Goal: Task Accomplishment & Management: Use online tool/utility

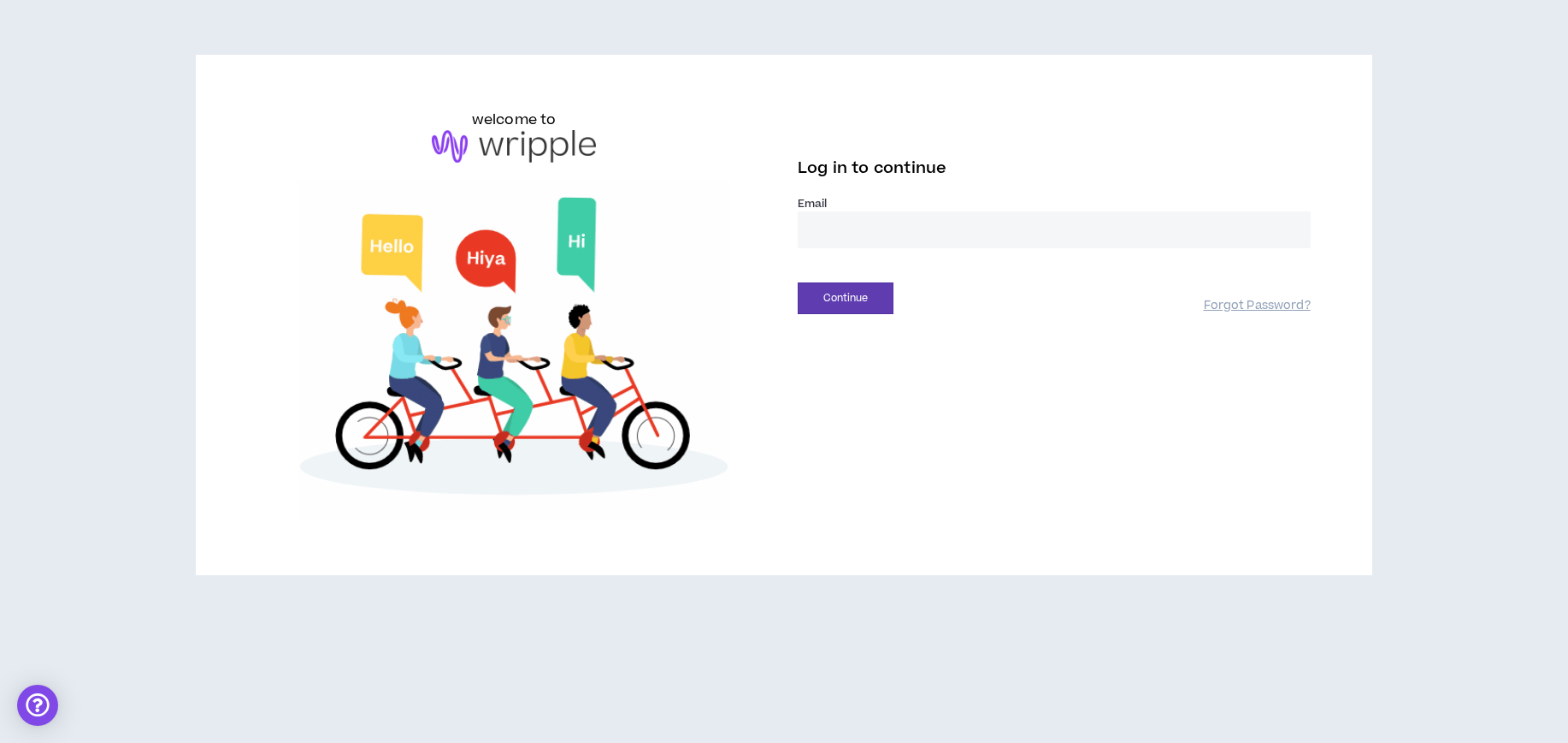
click at [847, 223] on input "email" at bounding box center [1054, 230] width 513 height 37
type input "**********"
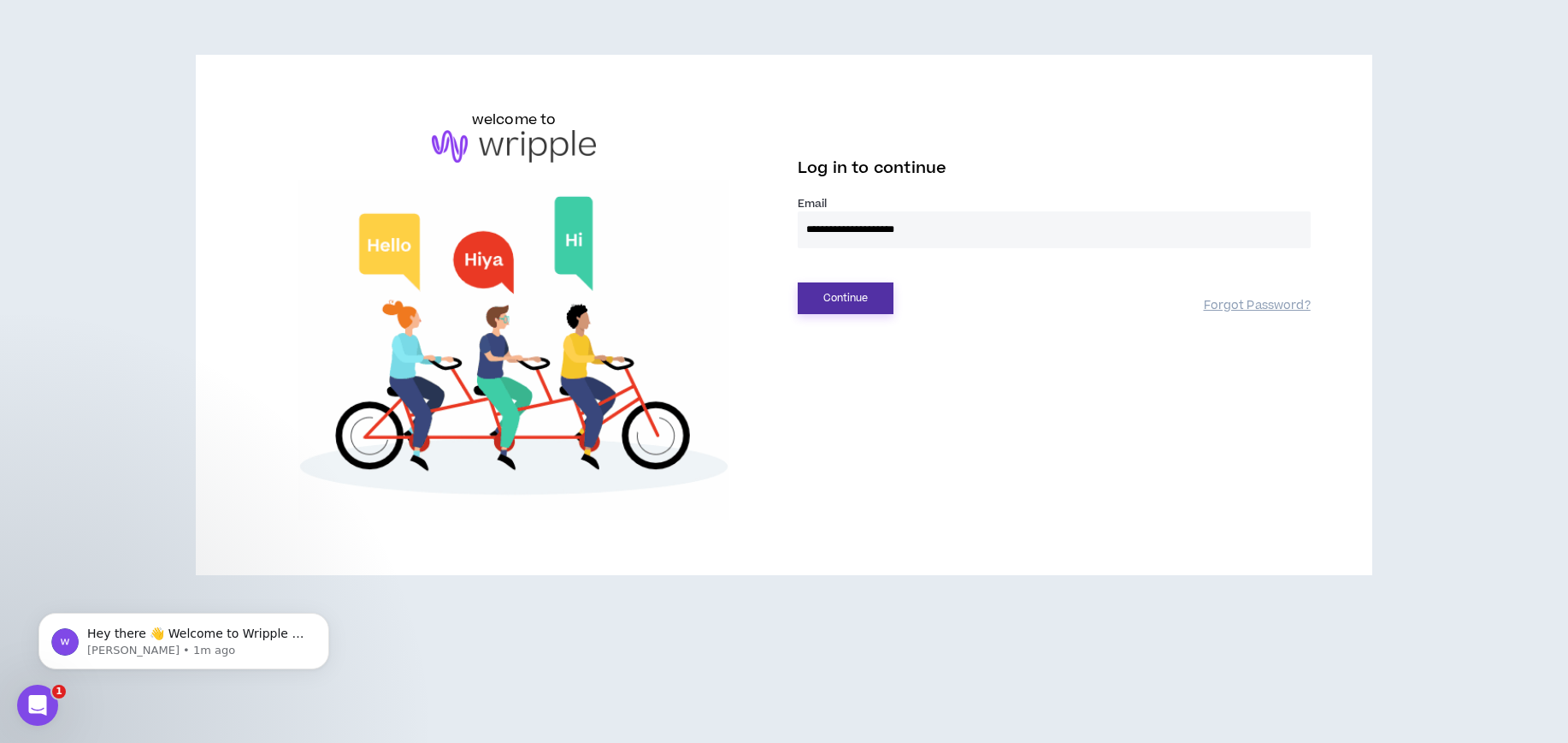
click at [869, 304] on button "Continue" at bounding box center [845, 298] width 96 height 32
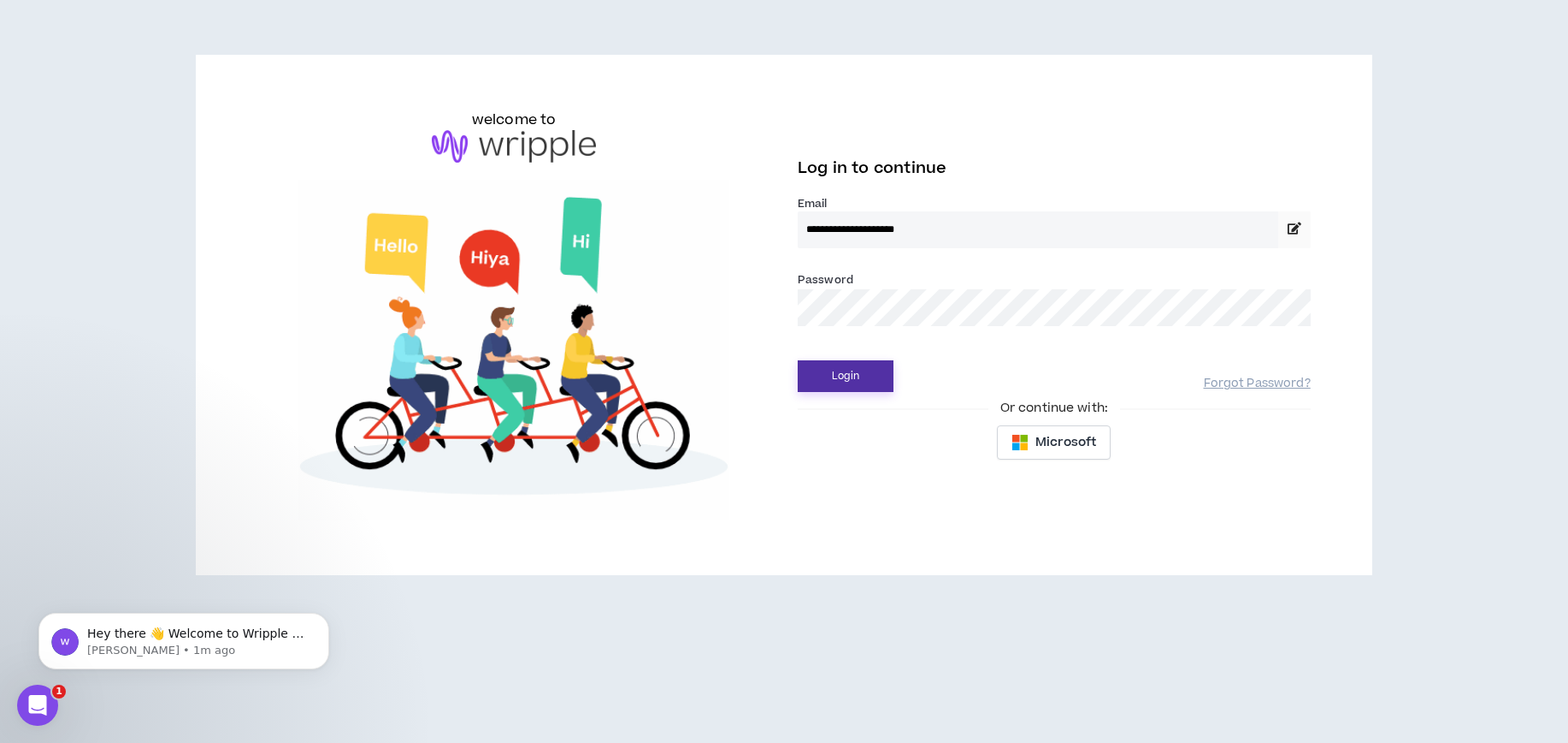
click at [852, 368] on button "Login" at bounding box center [845, 376] width 96 height 32
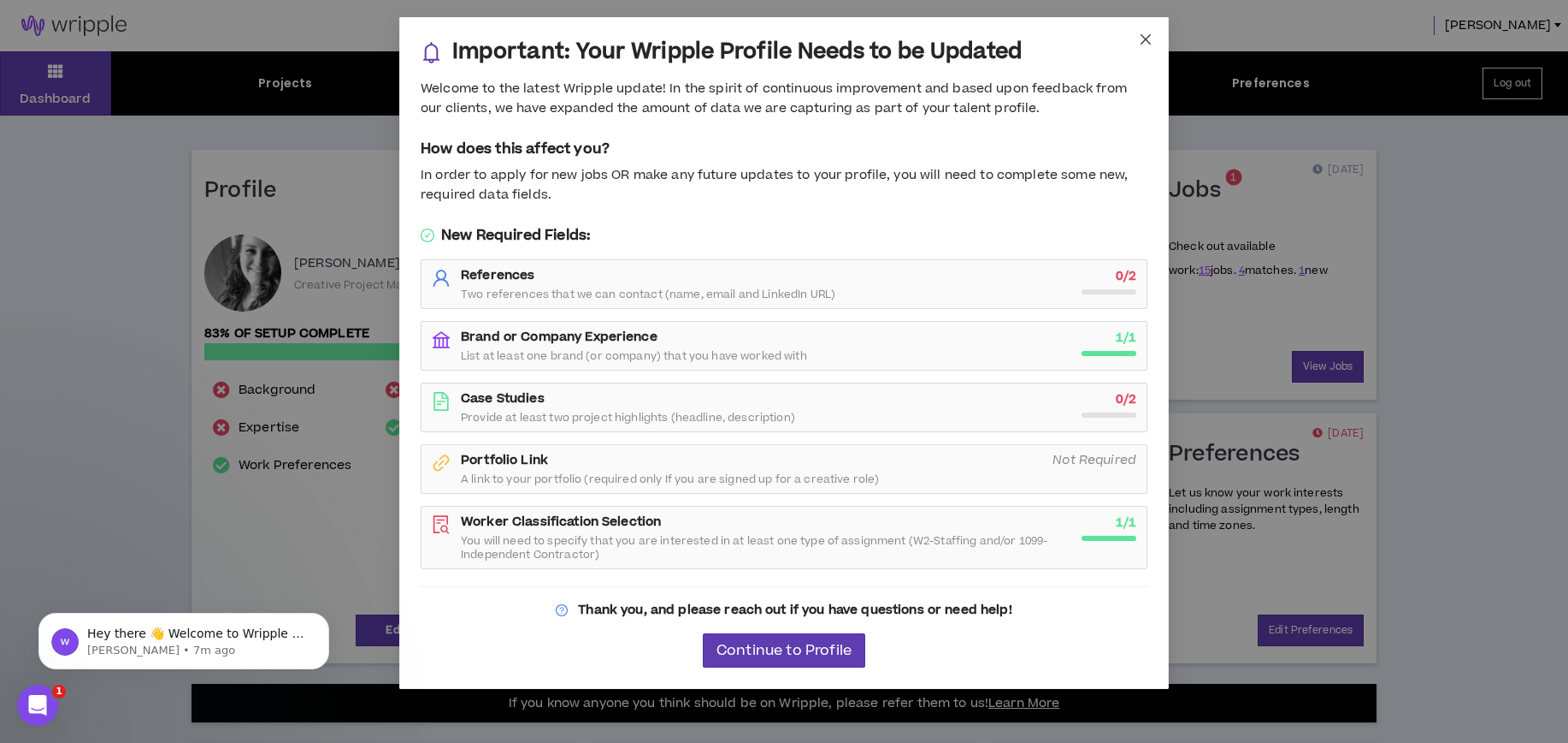
click at [1141, 33] on icon "close" at bounding box center [1146, 40] width 14 height 14
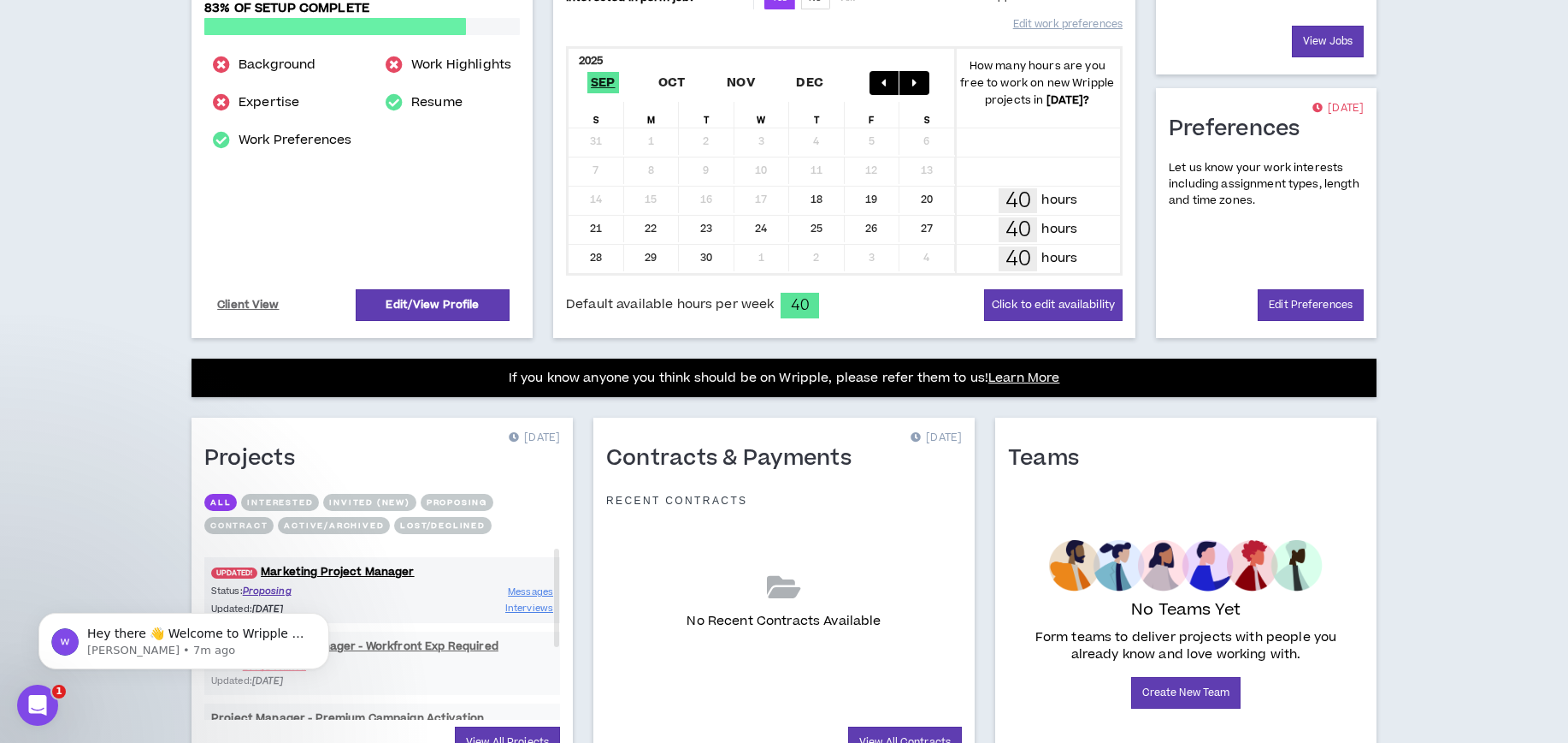
scroll to position [412, 0]
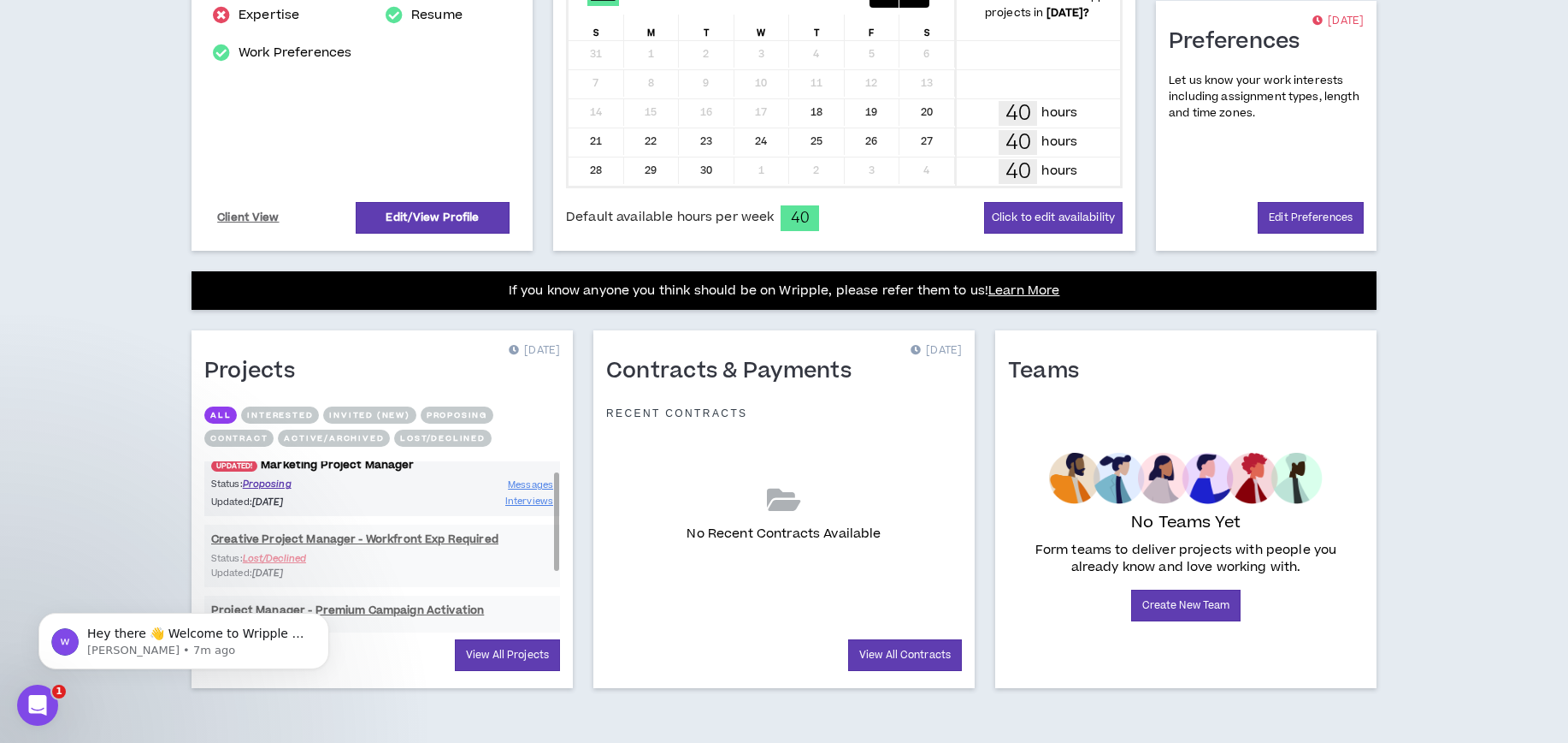
click at [385, 463] on link "UPDATED! Marketing Project Manager" at bounding box center [383, 465] width 356 height 16
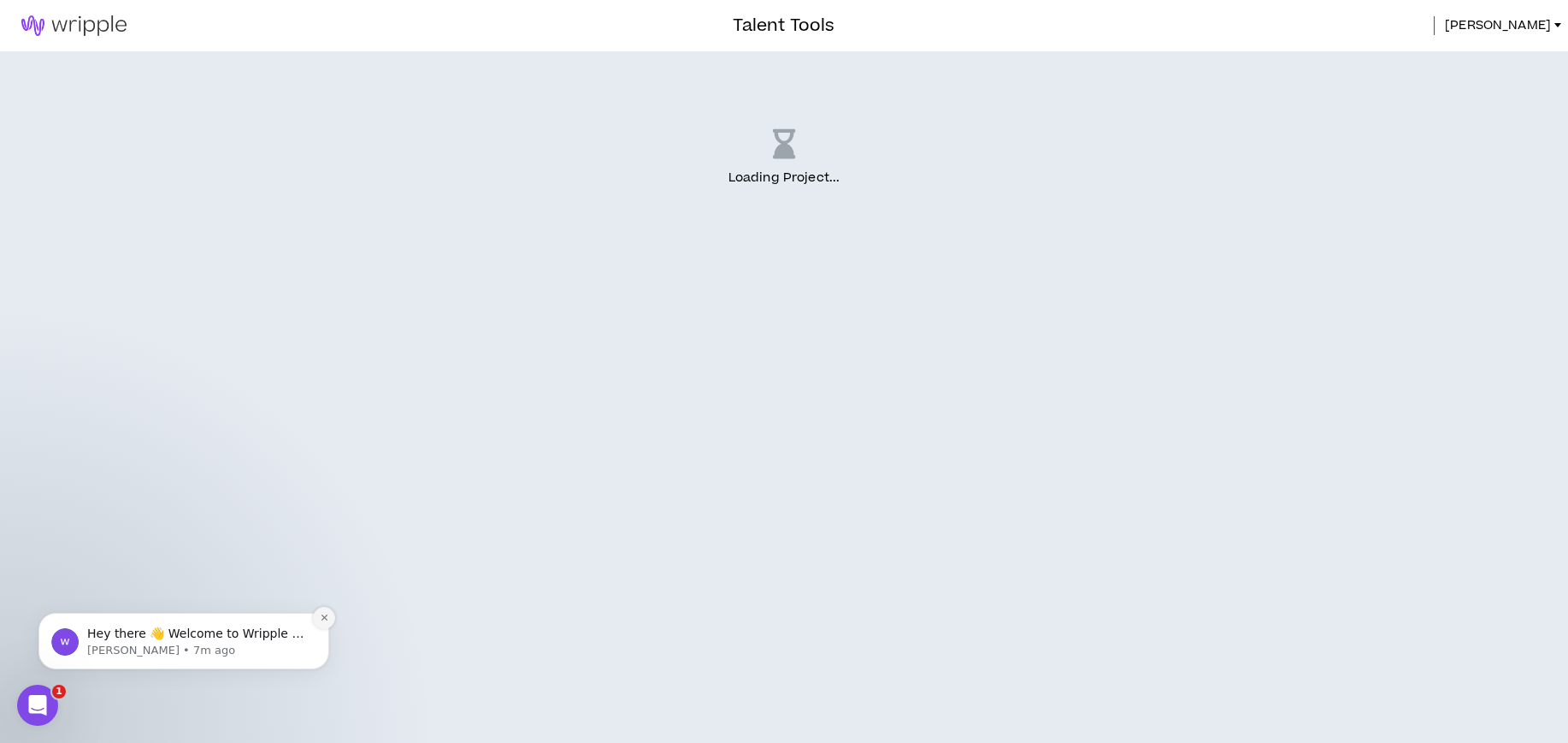
click at [320, 620] on icon "Dismiss notification" at bounding box center [324, 617] width 9 height 10
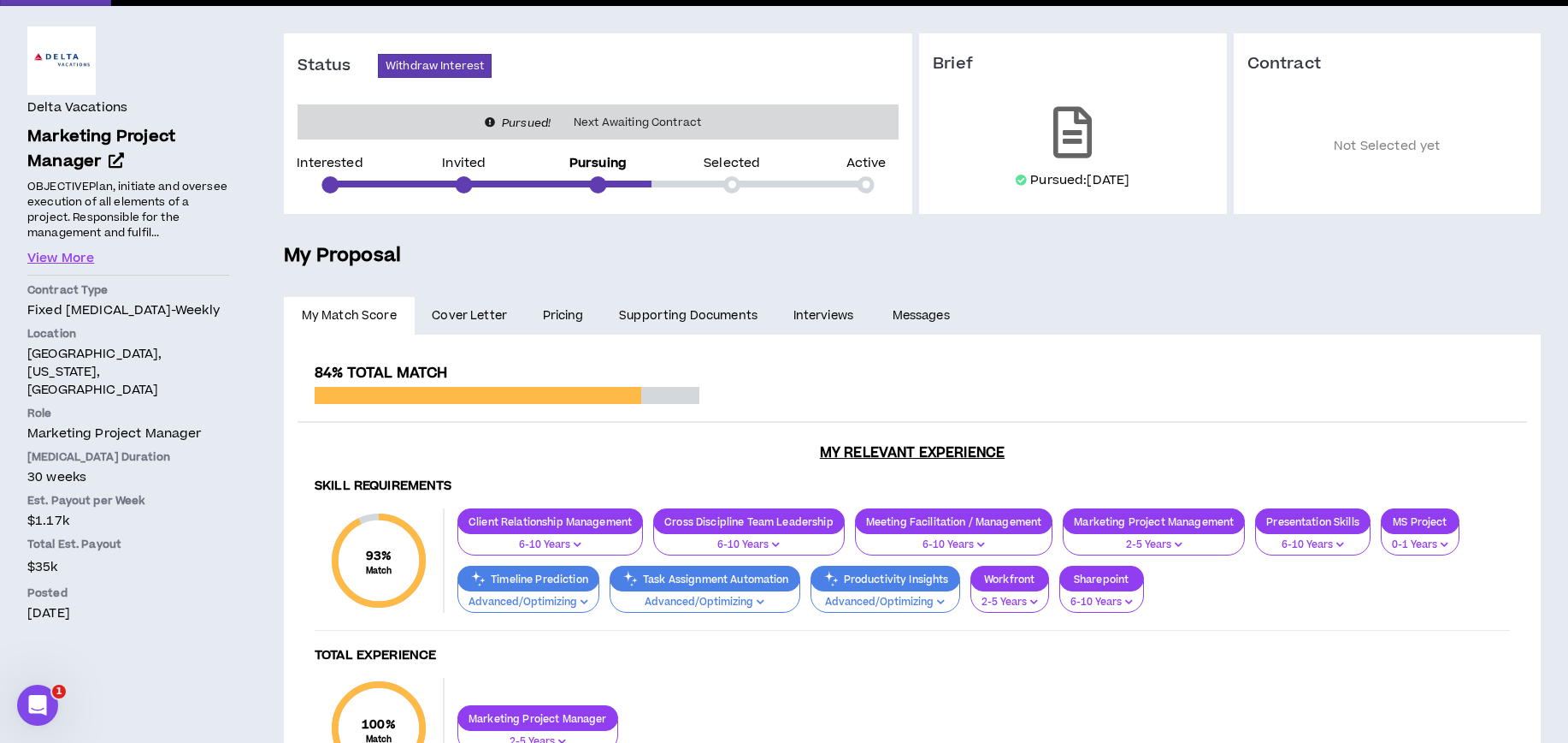
scroll to position [24, 0]
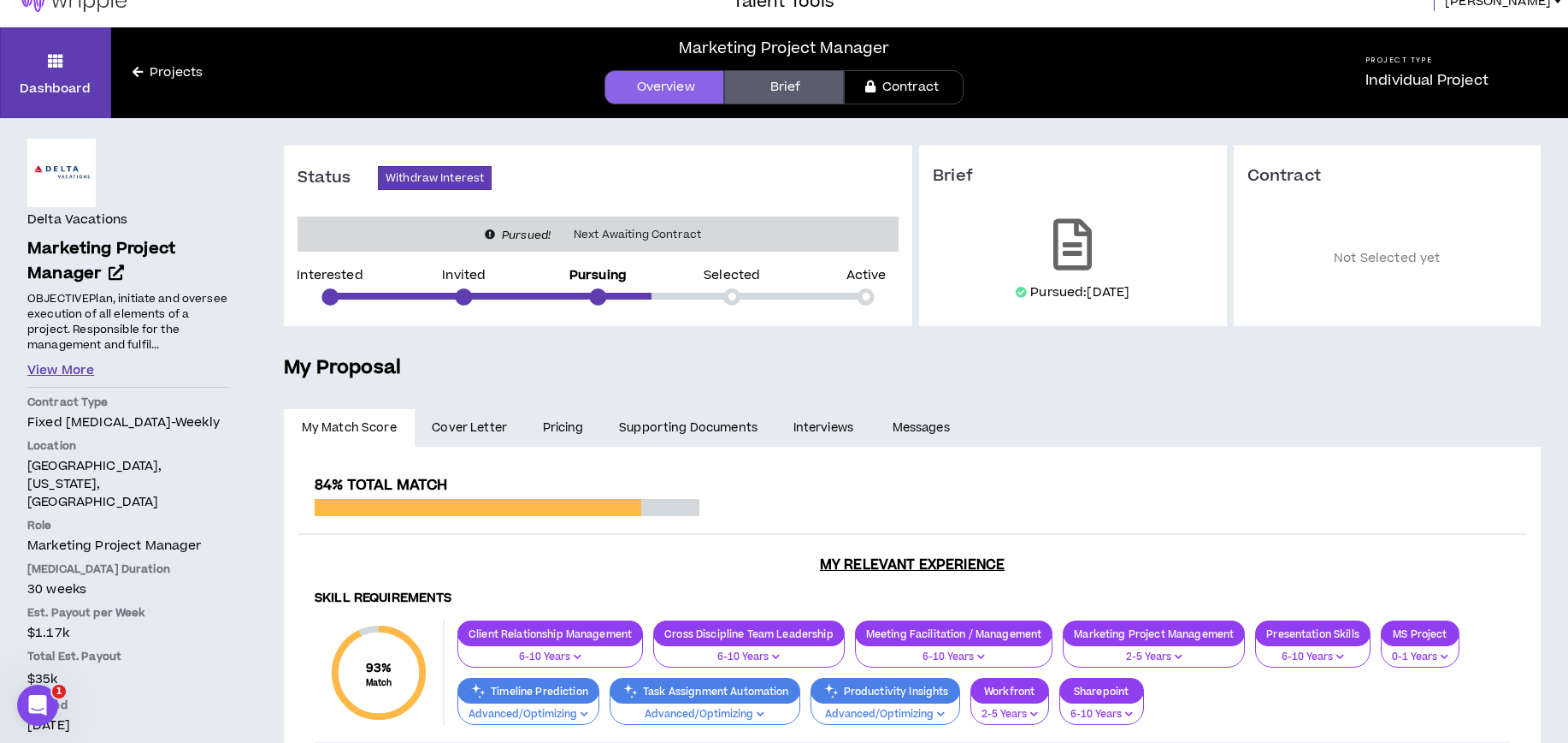
click at [86, 369] on button "View More" at bounding box center [60, 371] width 66 height 19
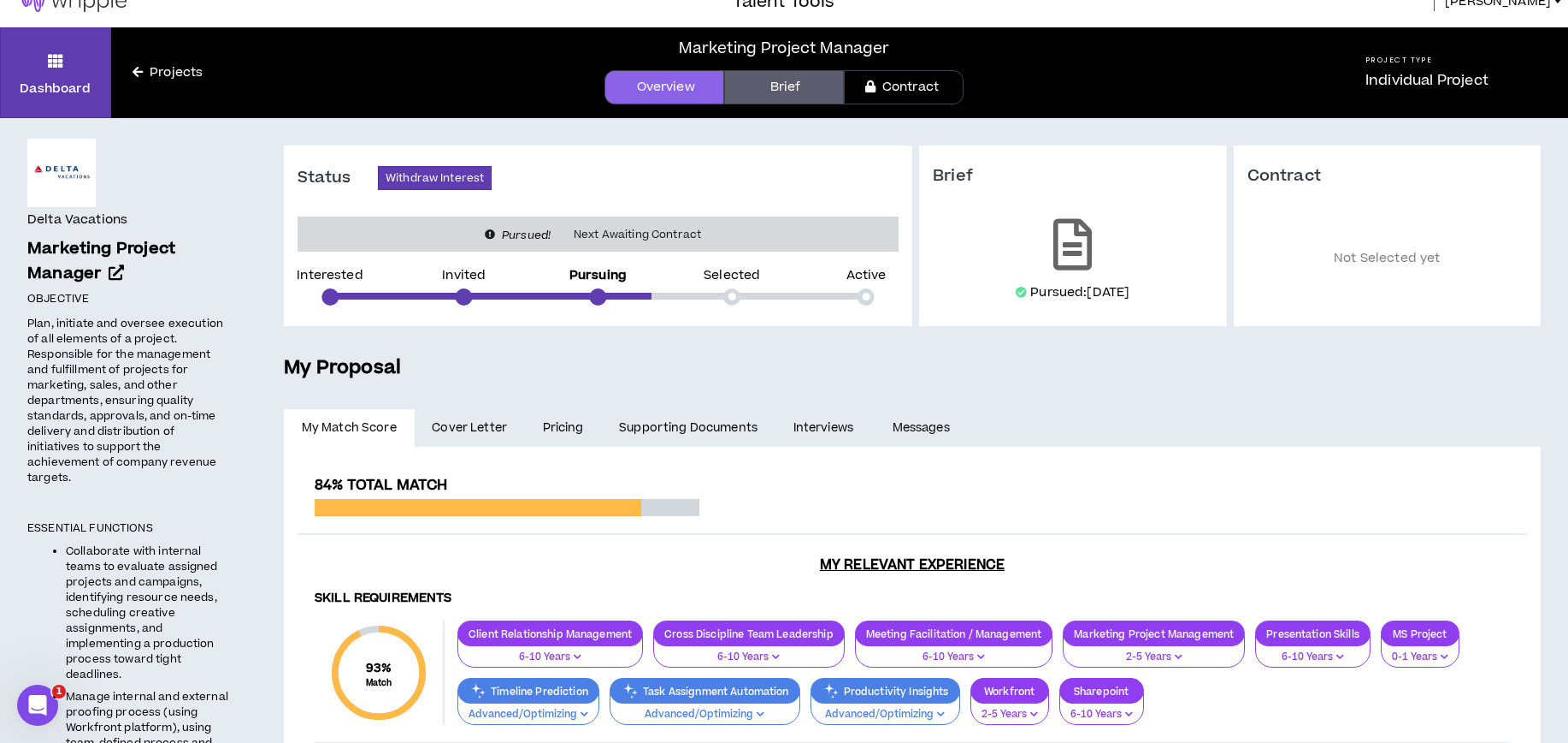
scroll to position [188, 0]
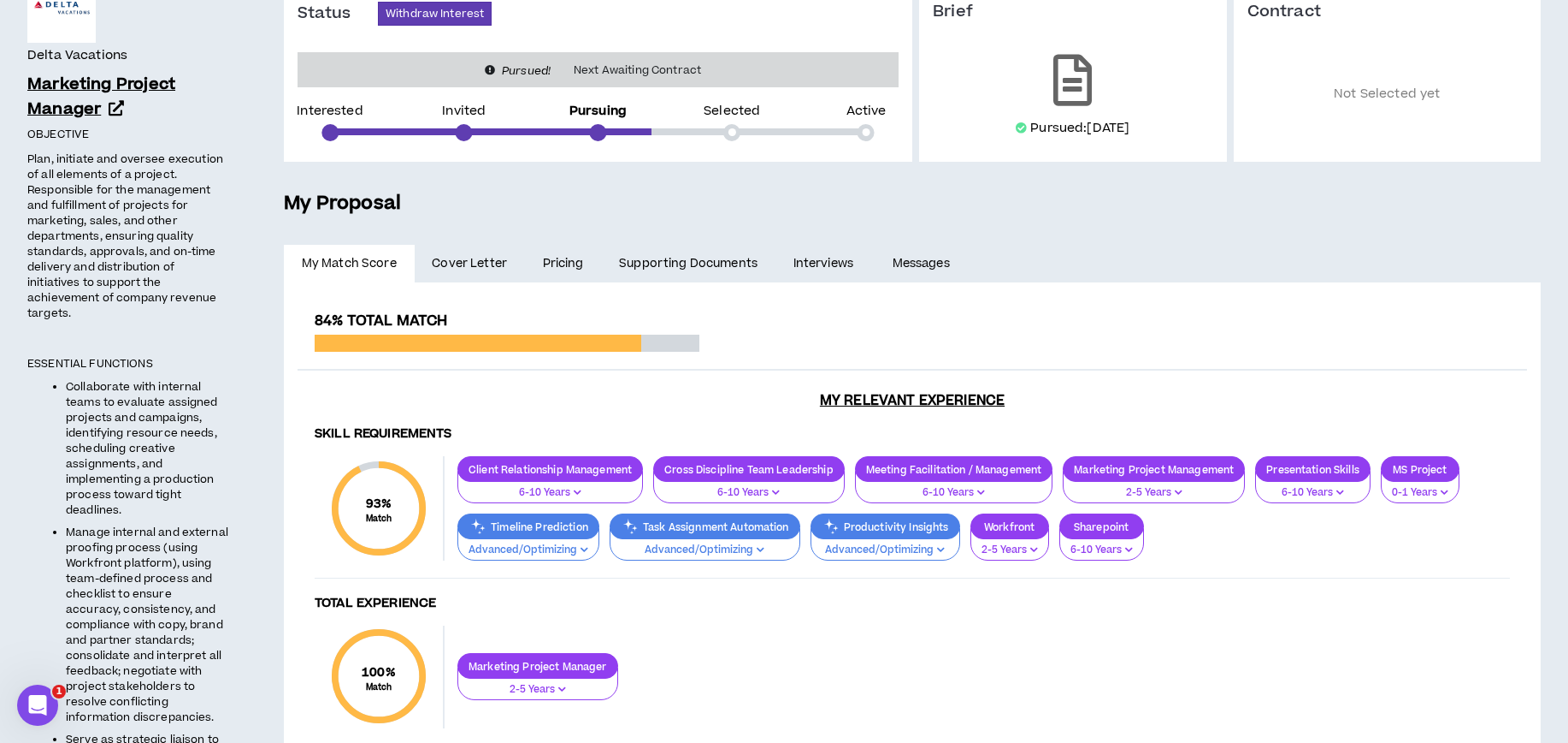
click at [114, 105] on icon at bounding box center [117, 108] width 16 height 16
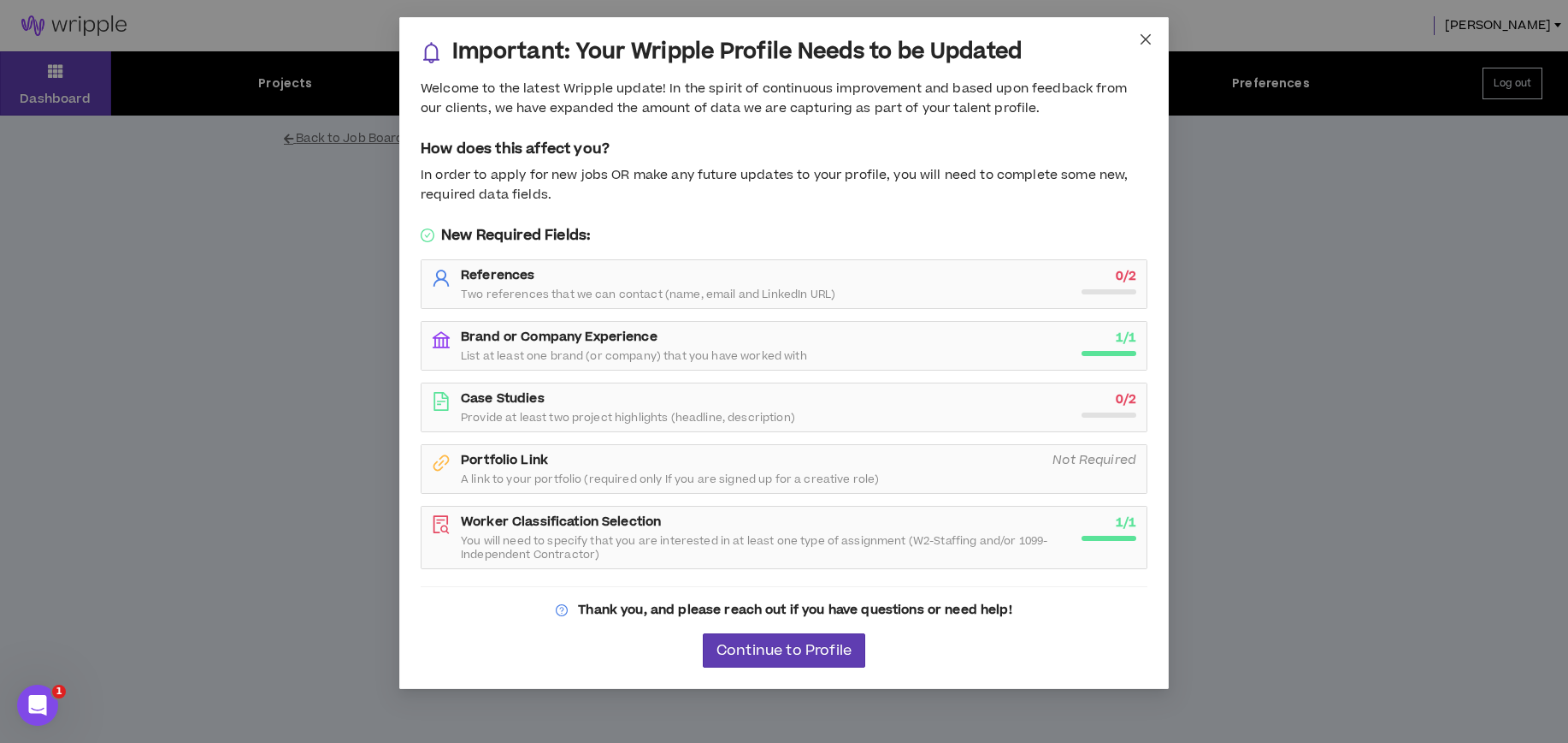
click at [1143, 41] on icon "close" at bounding box center [1146, 40] width 10 height 10
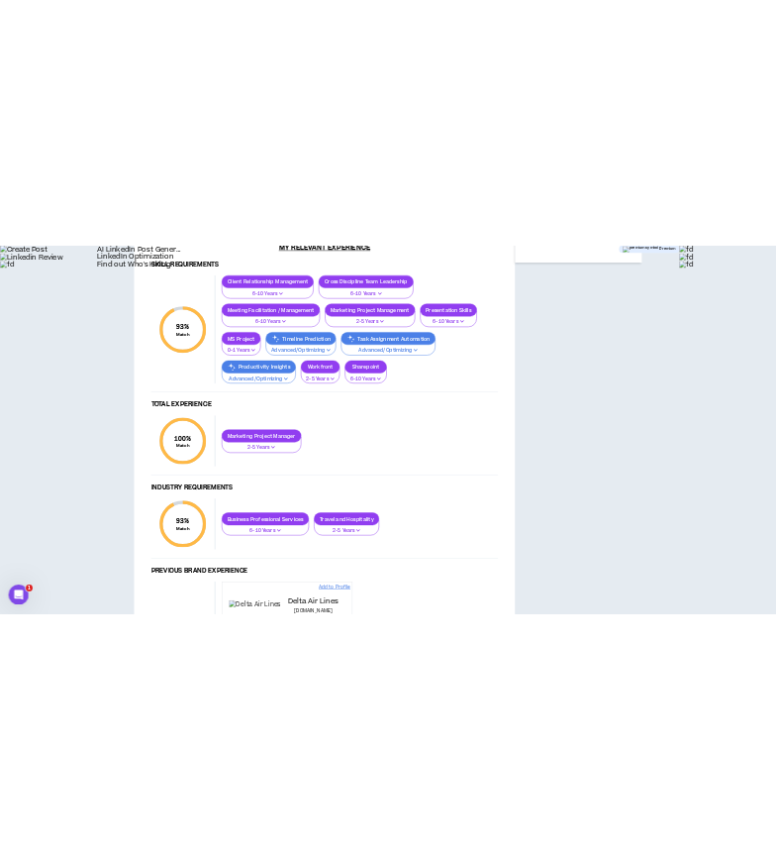
scroll to position [563, 0]
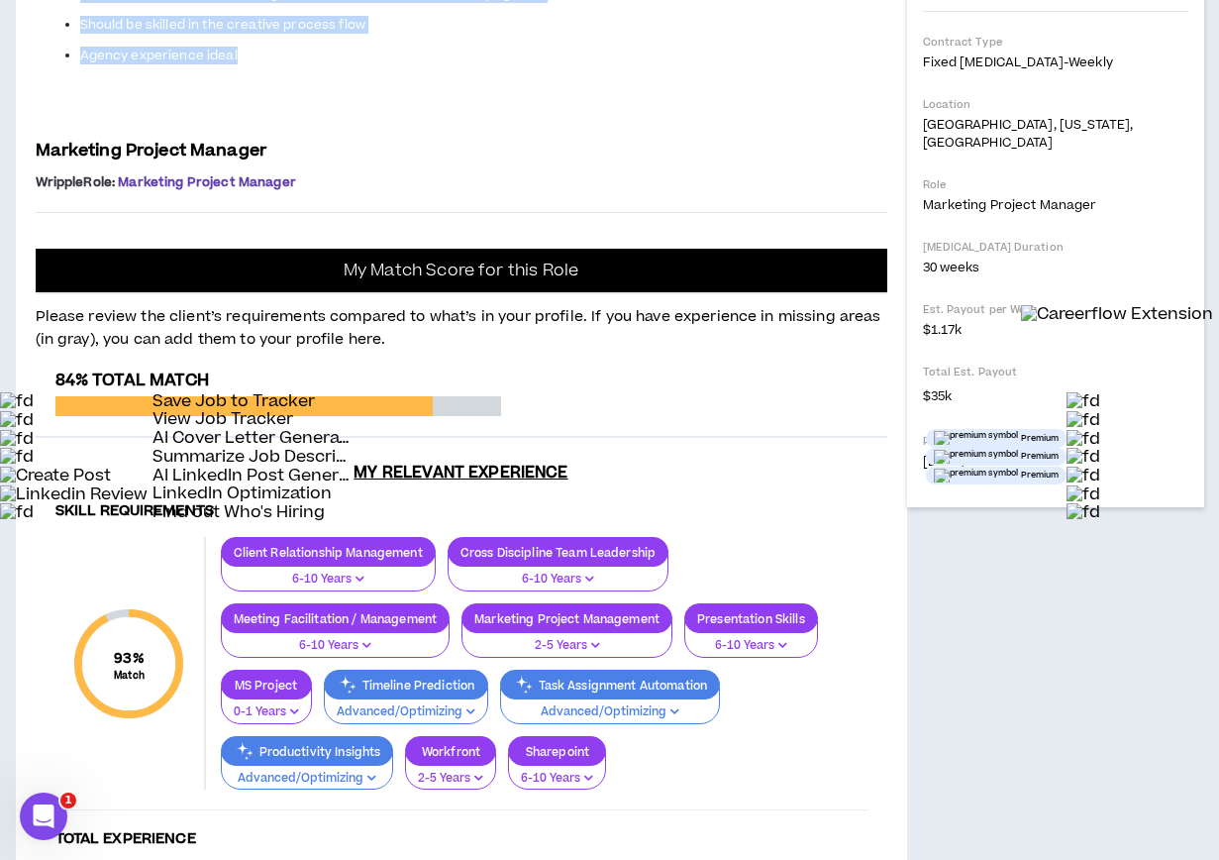
drag, startPoint x: 38, startPoint y: 152, endPoint x: 327, endPoint y: 535, distance: 479.3
copy div "Project: Marketing Project Manager Delta Vacations is seeking a Marketing Proje…"
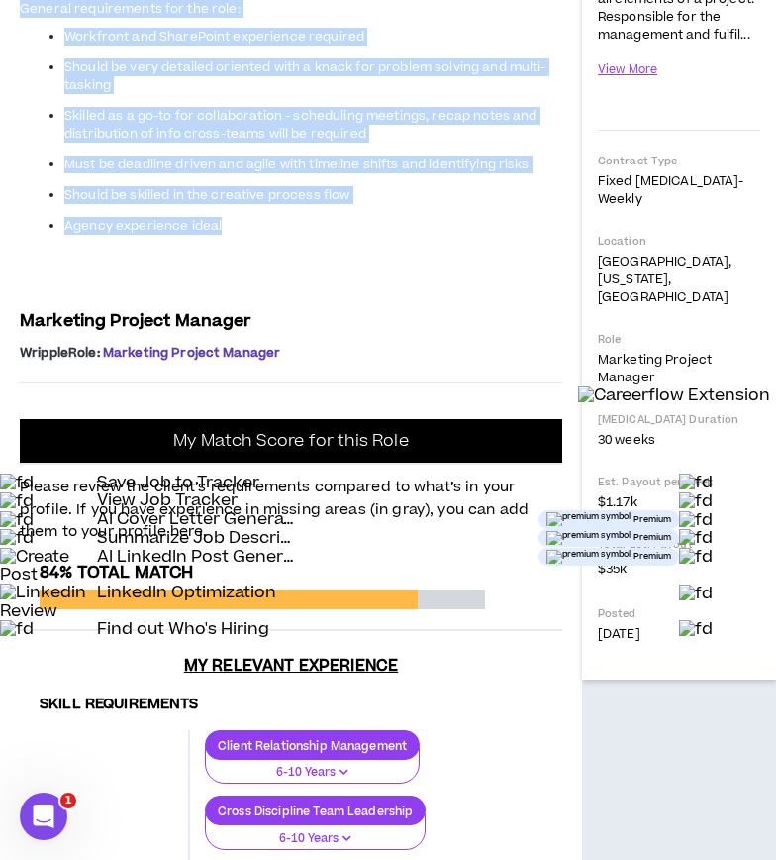
scroll to position [523, 0]
